Goal: Information Seeking & Learning: Learn about a topic

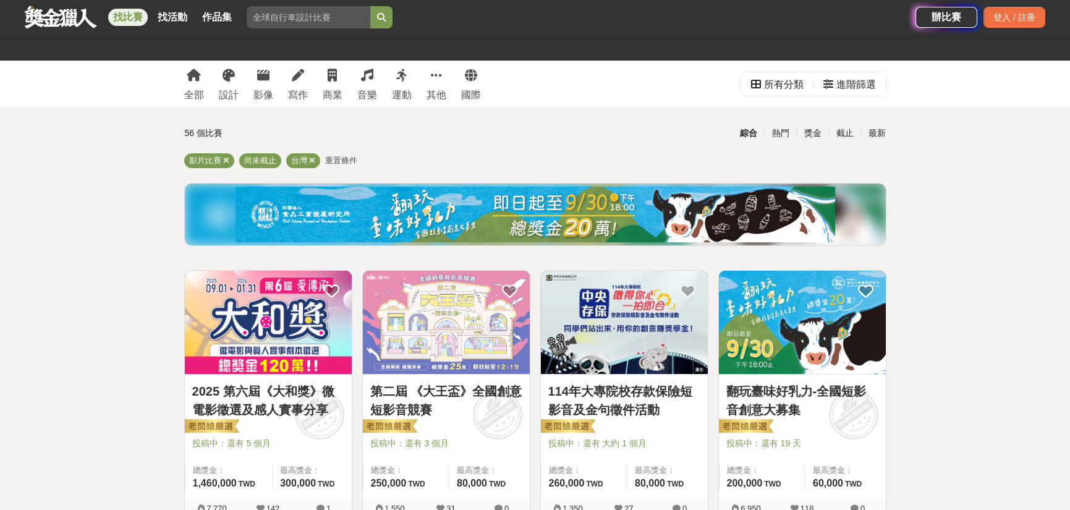
scroll to position [309, 0]
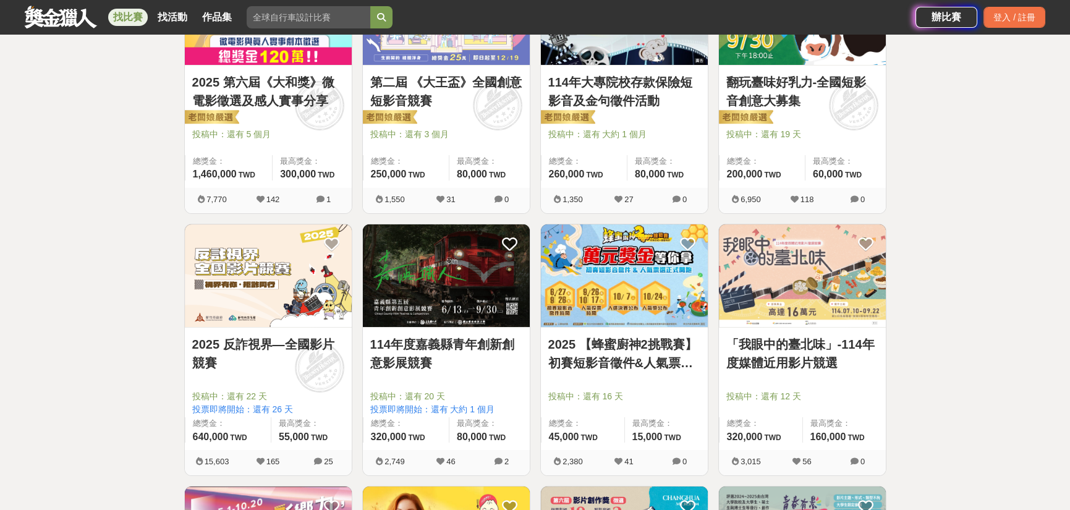
click at [588, 291] on img at bounding box center [624, 275] width 167 height 103
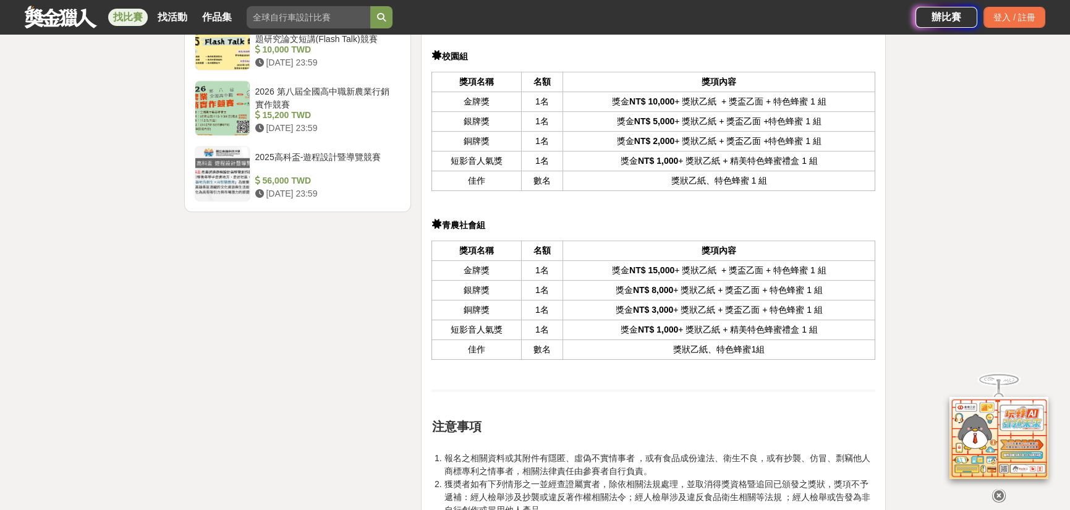
scroll to position [1484, 0]
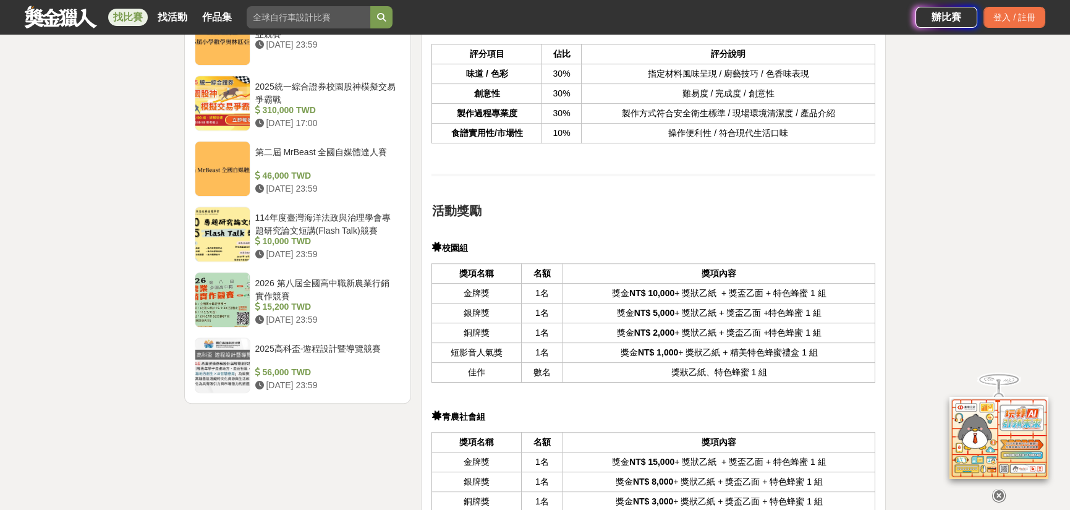
drag, startPoint x: 465, startPoint y: 51, endPoint x: 443, endPoint y: 44, distance: 23.5
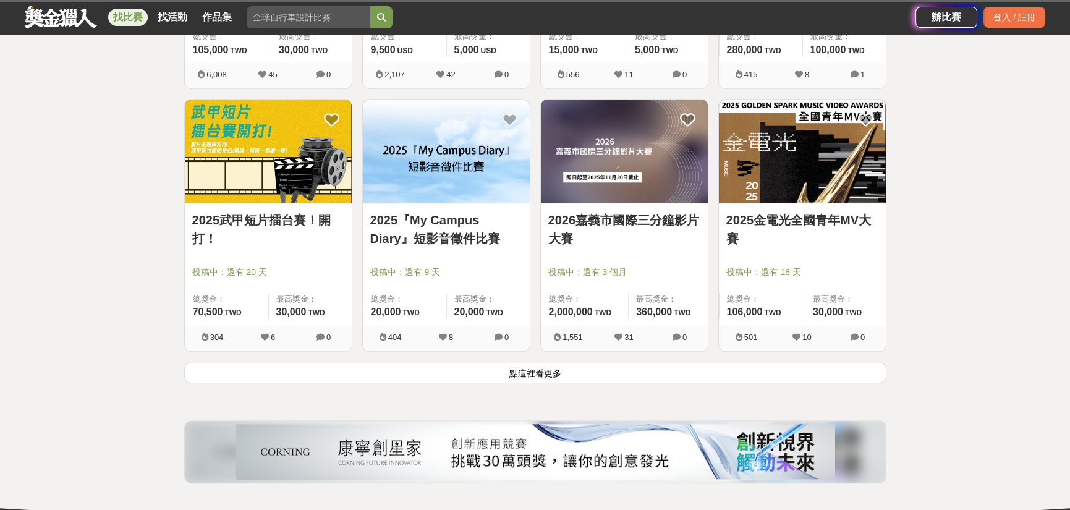
scroll to position [395, 0]
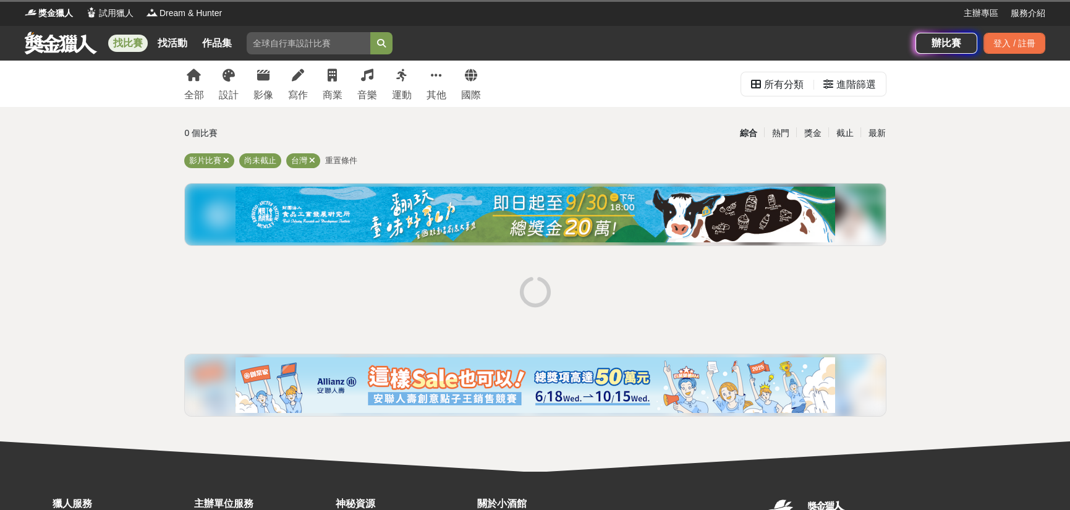
drag, startPoint x: 5, startPoint y: 272, endPoint x: 132, endPoint y: 255, distance: 128.0
click at [5, 272] on div "全部 設計 影像 寫作 商業 音樂 運動 其他 國際 所有分類 進階篩選 0 個比賽 綜合 熱門 獎金 截止 最新 影片比賽 尚未截止 台灣 重置條件" at bounding box center [535, 266] width 1070 height 411
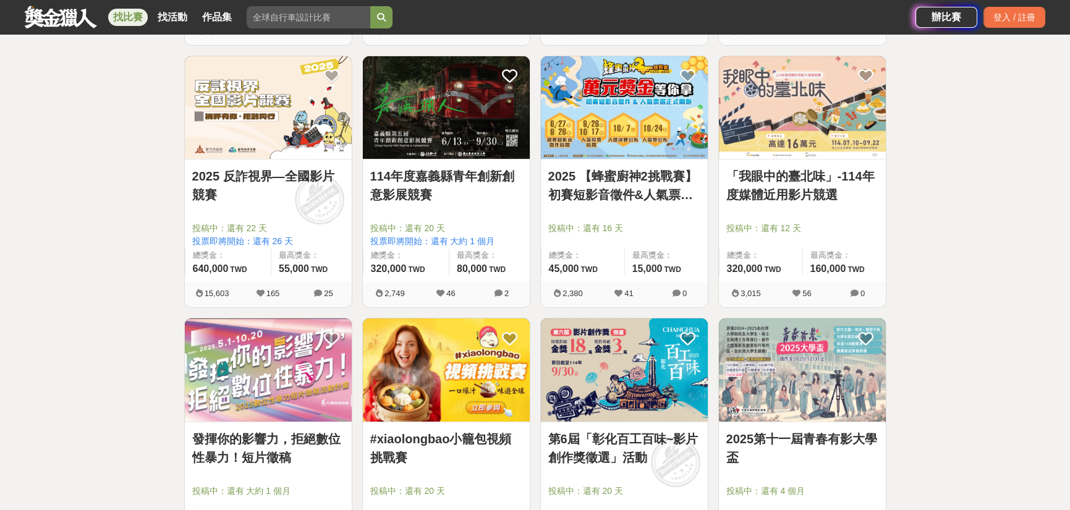
scroll to position [505, 0]
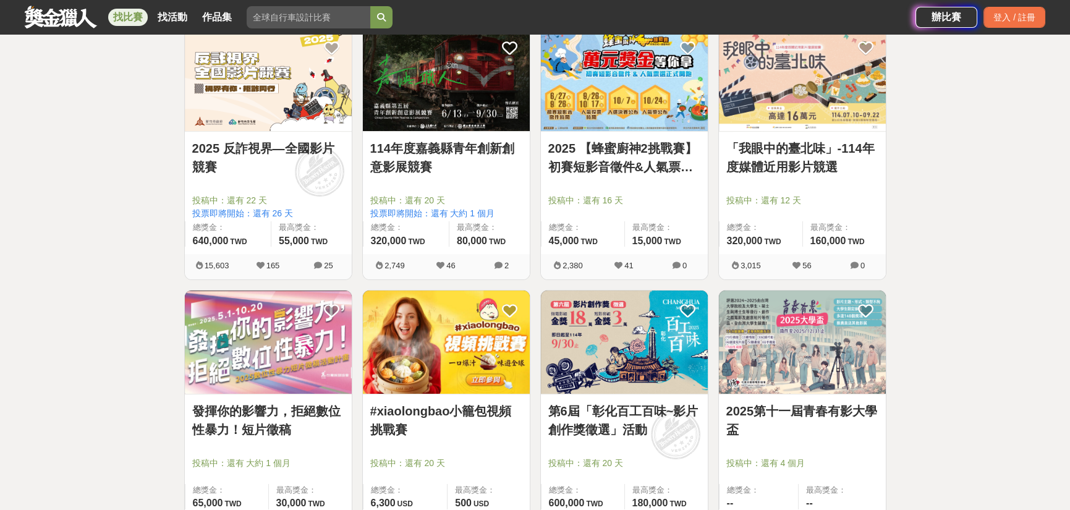
click at [268, 354] on img at bounding box center [268, 342] width 167 height 103
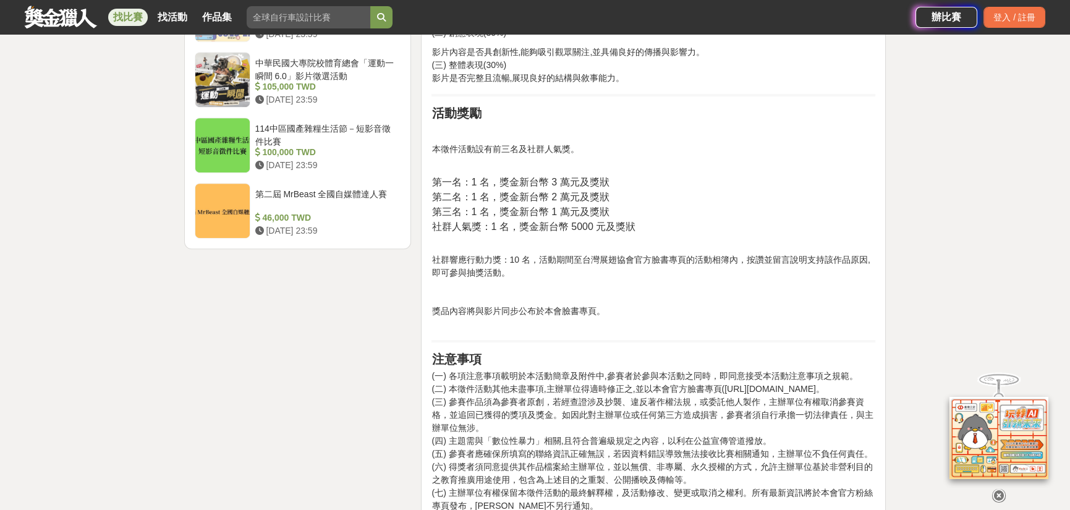
scroll to position [1484, 0]
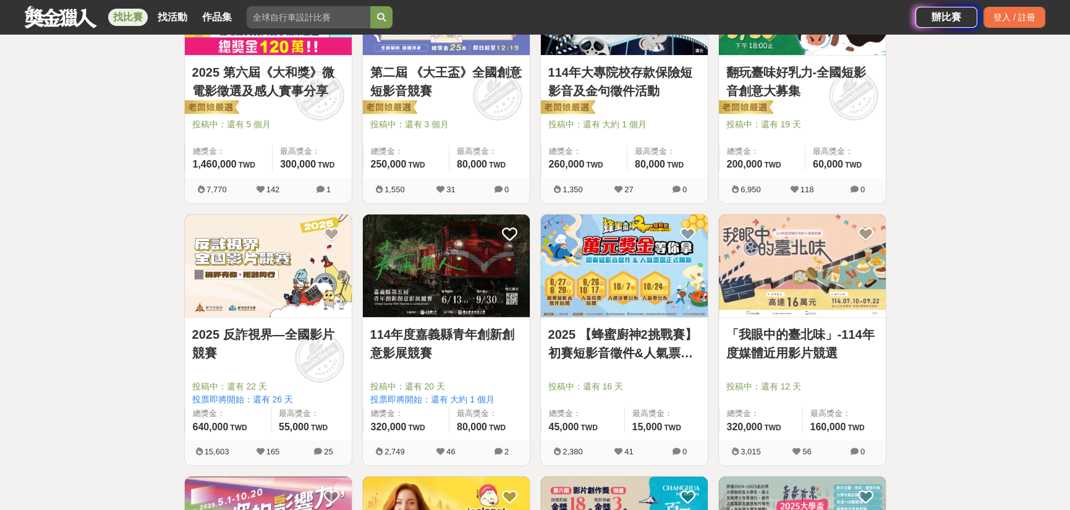
scroll to position [320, 0]
click at [793, 322] on div "「我眼中的臺北味」-114年度媒體近用影片競選 投稿中：還有 12 天 總獎金： 320,000 320,000 TWD 最高獎金： 160,000 TWD" at bounding box center [802, 378] width 167 height 122
click at [792, 298] on img at bounding box center [802, 265] width 167 height 103
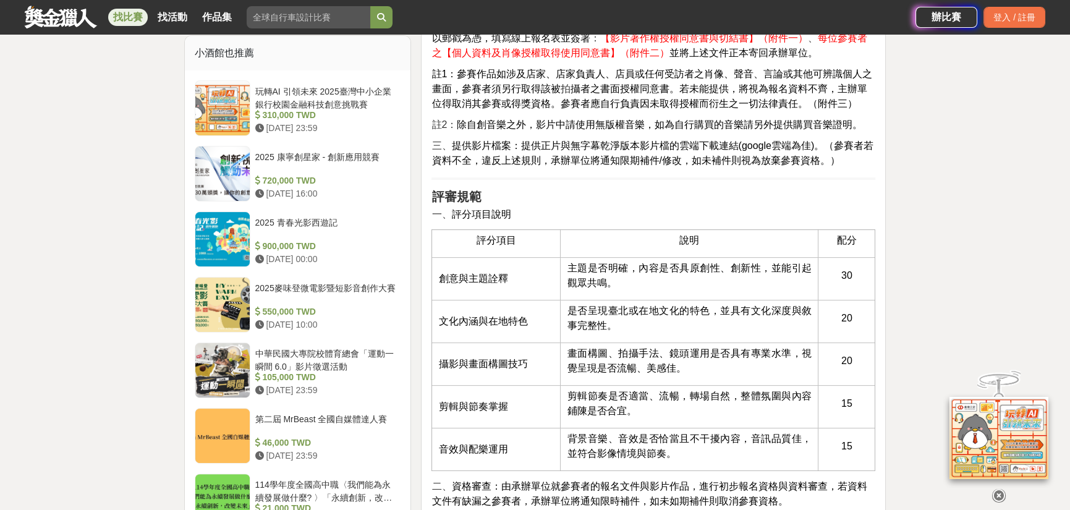
scroll to position [989, 0]
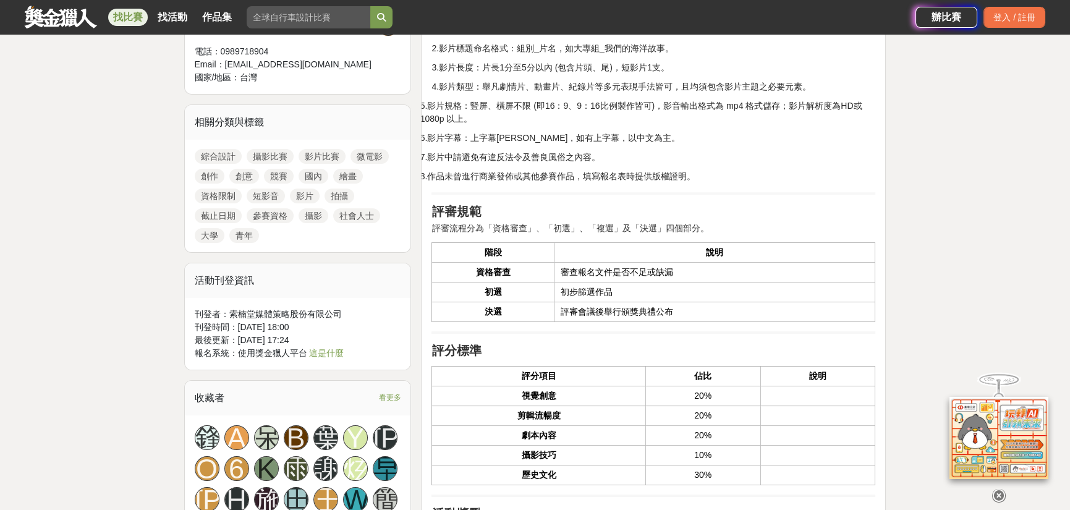
scroll to position [989, 0]
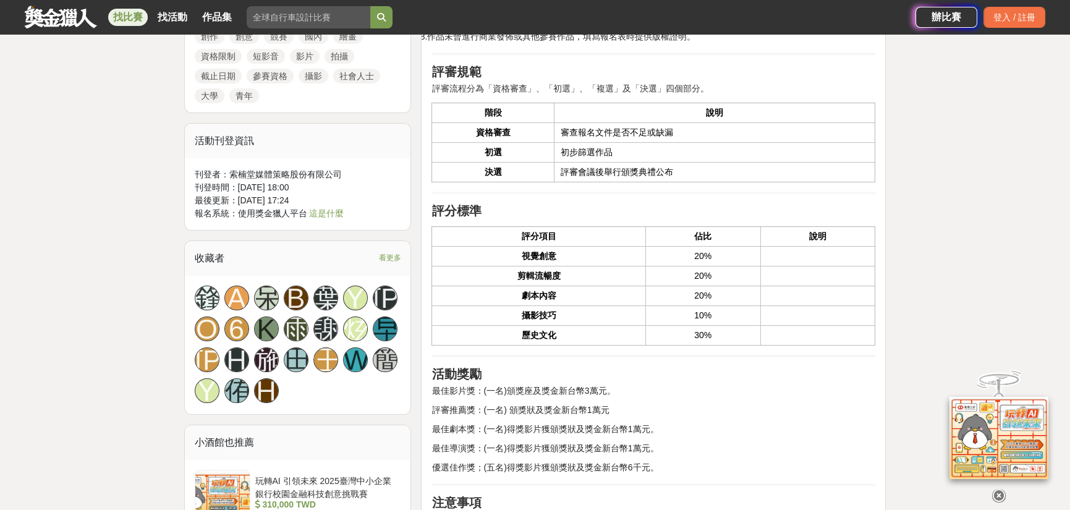
drag, startPoint x: 437, startPoint y: 225, endPoint x: 882, endPoint y: 337, distance: 459.1
click at [882, 337] on div "活動簡介 鼓勵台灣青年參與發掘在地文化關連創意，將青年眼中的在地人文風情，透過影像記錄、創意、科技、藝術等多種方式，運用視頻的傳達力，擴大青年之間彼此影響，開…" at bounding box center [653, 296] width 465 height 1597
copy thead
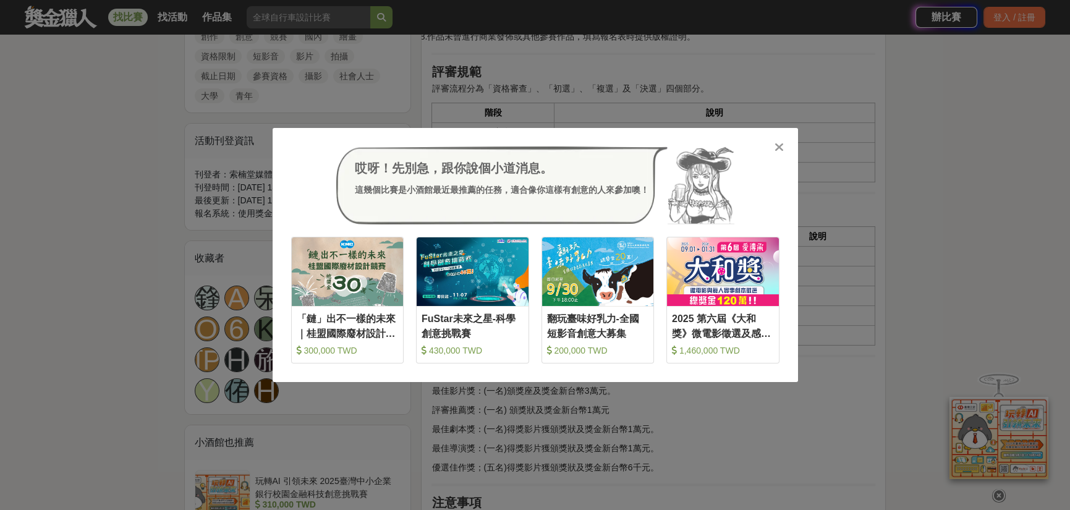
click at [882, 135] on div "哎呀！先別急，跟你說個小道消息。 這幾個比賽是小酒館最近最推薦的任務，適合像你這樣有創意的人來參加噢！ 收藏 「鏈」出不一樣的未來｜桂盟國際廢材設計競賽 30…" at bounding box center [535, 255] width 1070 height 510
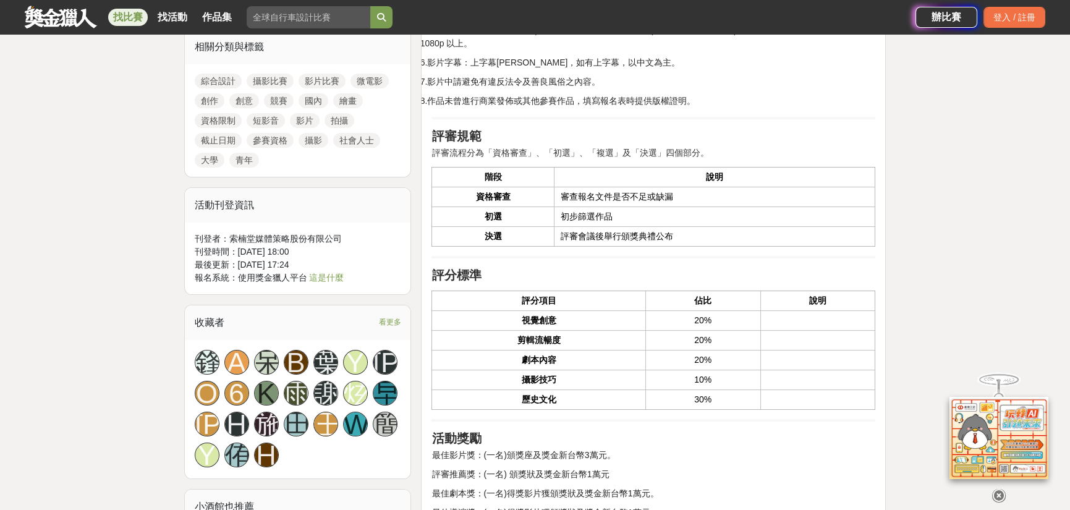
scroll to position [928, 0]
